Goal: Navigation & Orientation: Go to known website

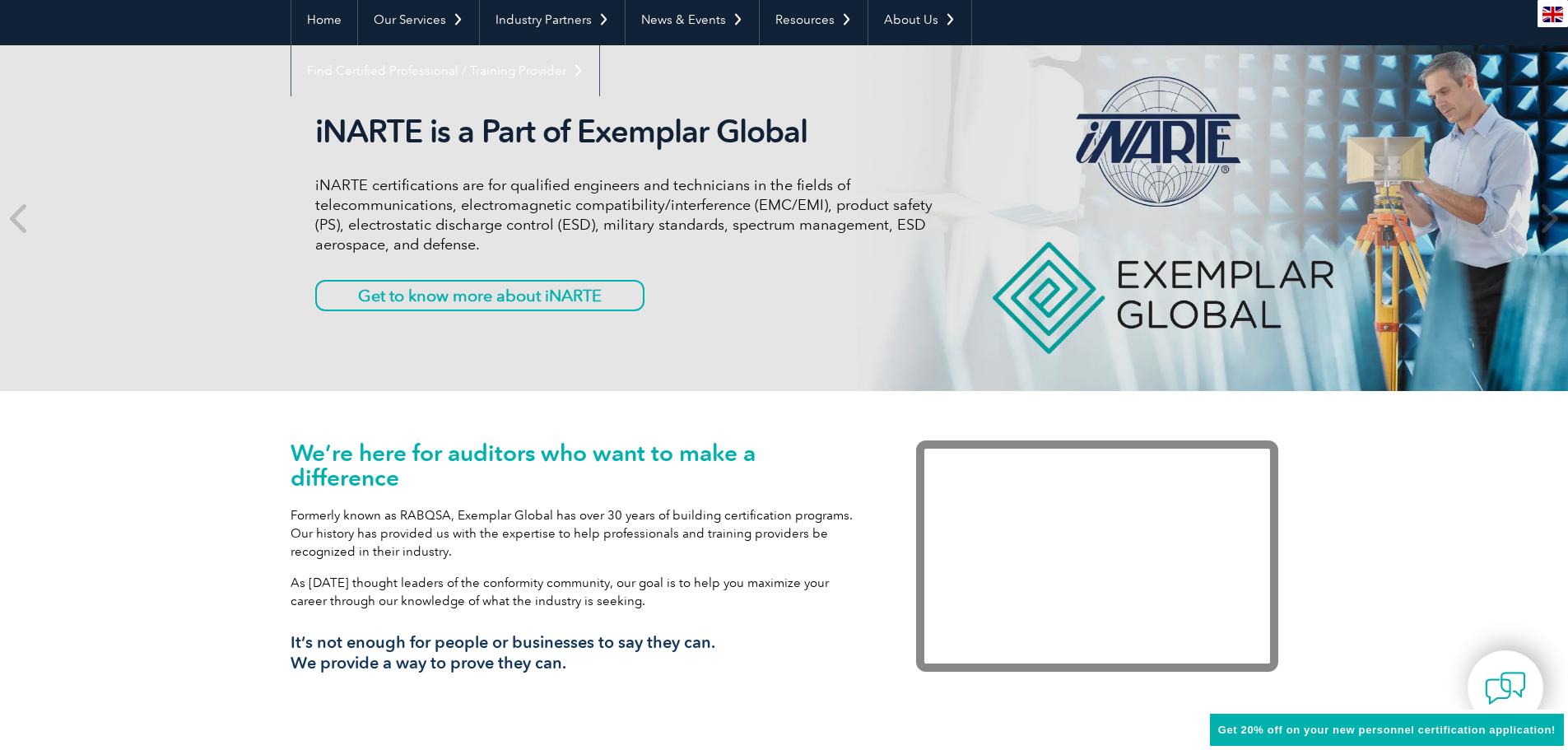
scroll to position [82, 0]
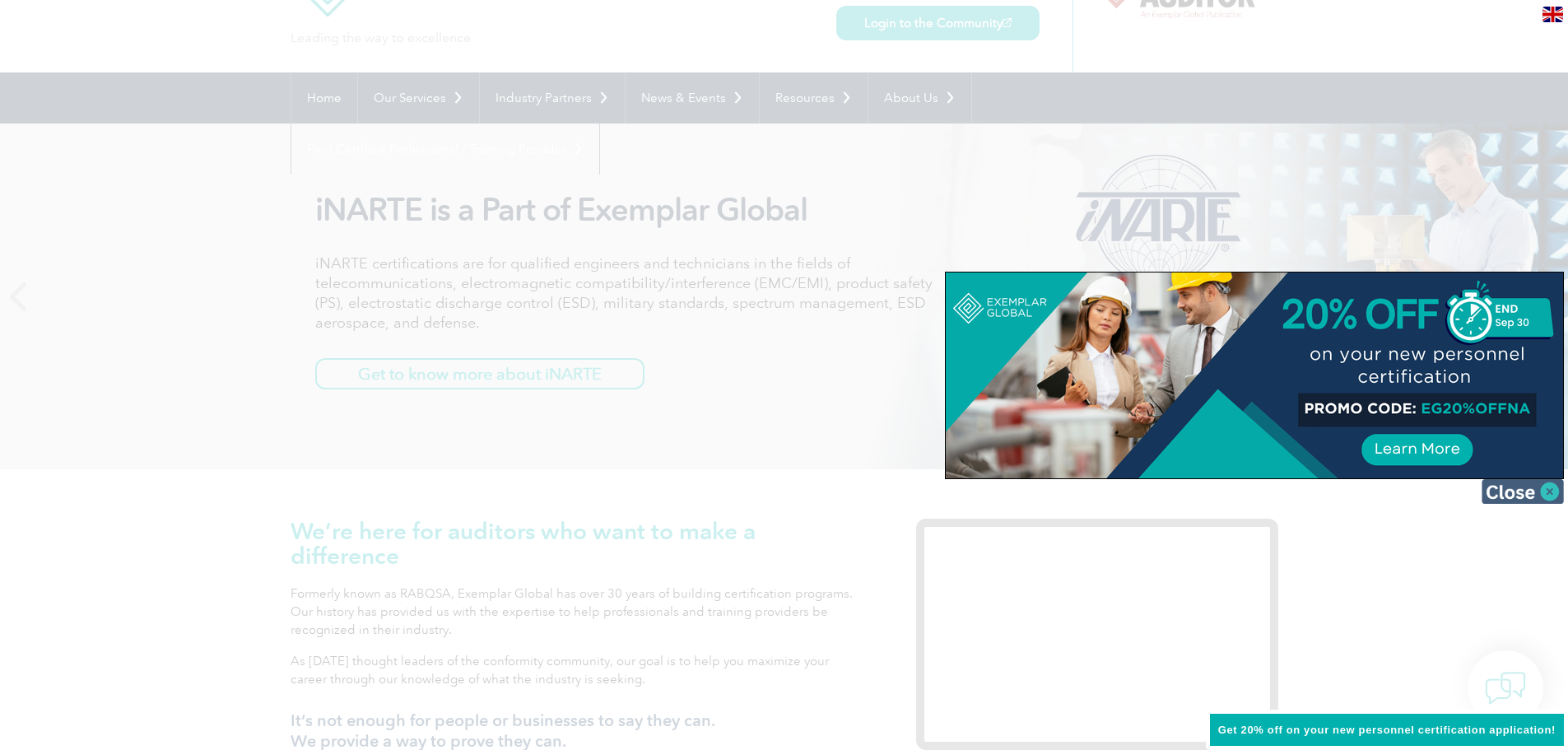
click at [1544, 492] on img at bounding box center [1523, 492] width 82 height 25
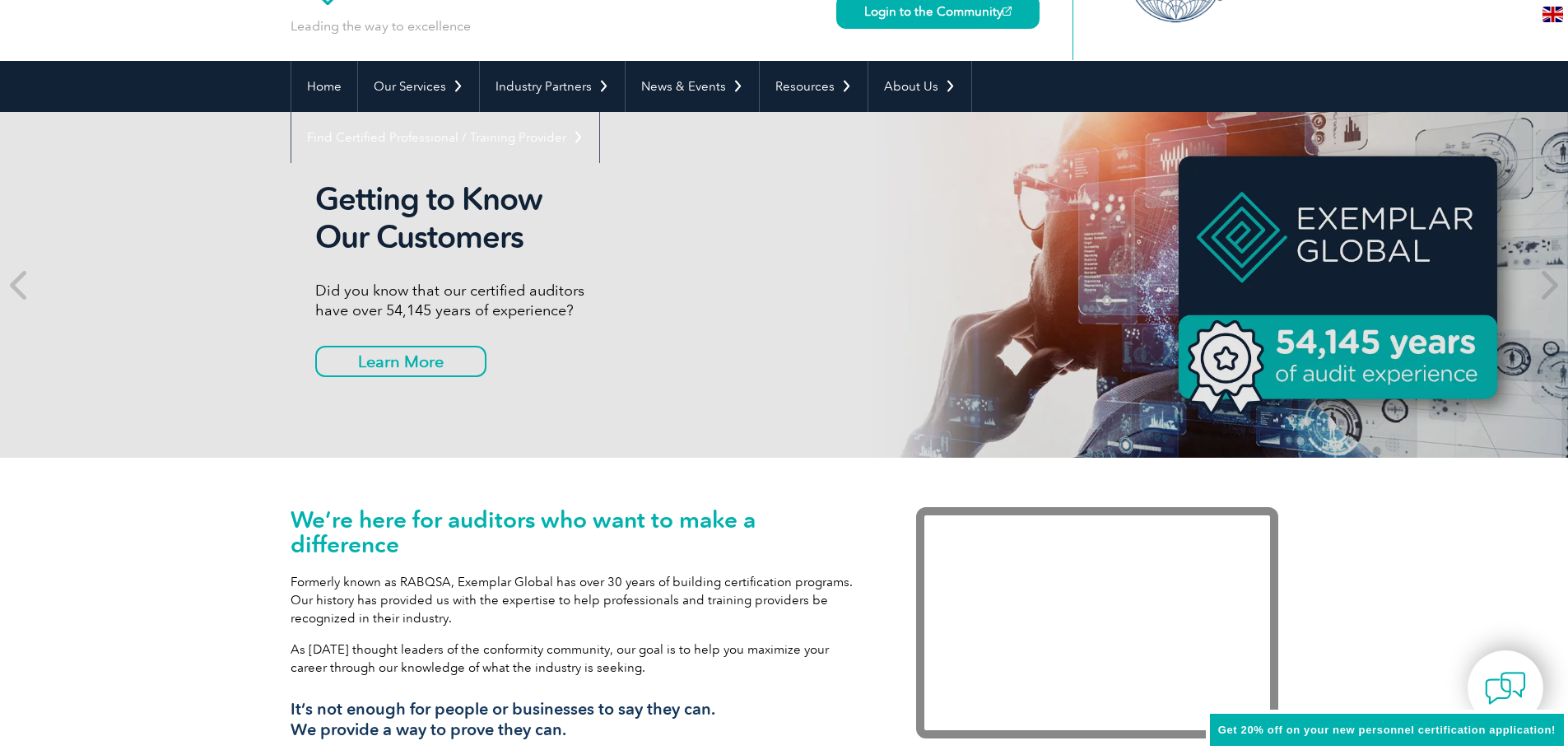
scroll to position [0, 0]
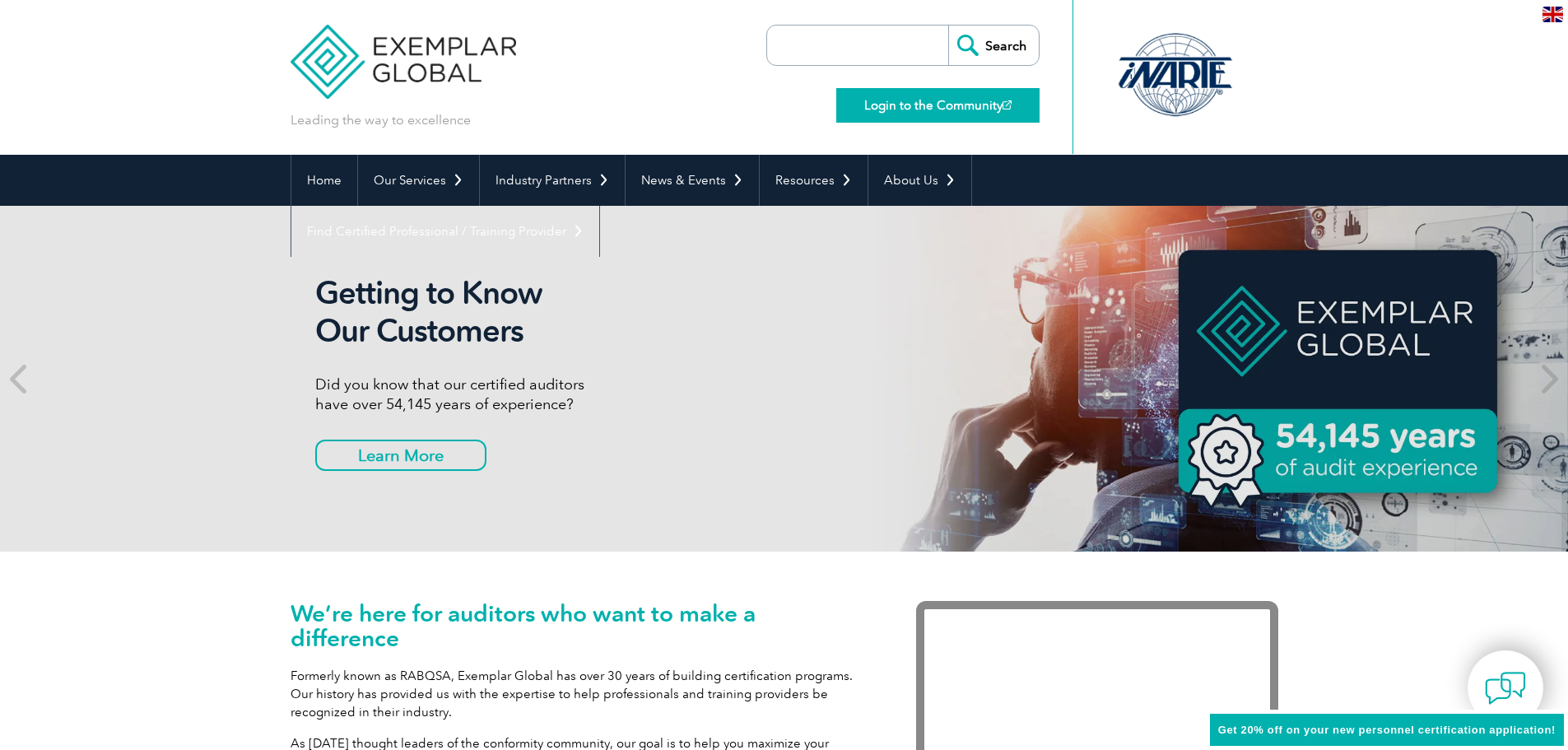
click at [888, 108] on link "Login to the Community" at bounding box center [938, 105] width 203 height 34
